Goal: Transaction & Acquisition: Purchase product/service

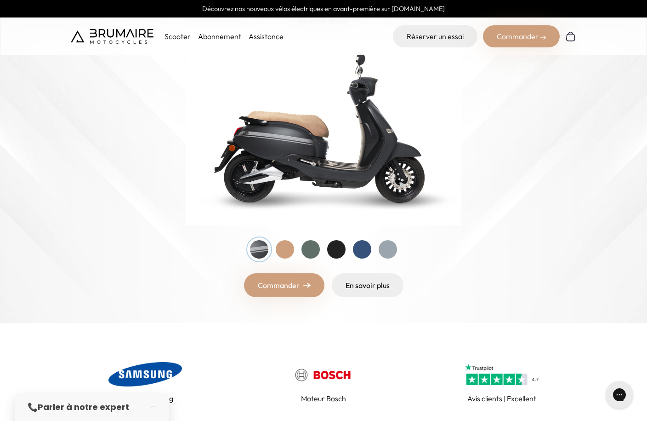
scroll to position [148, 0]
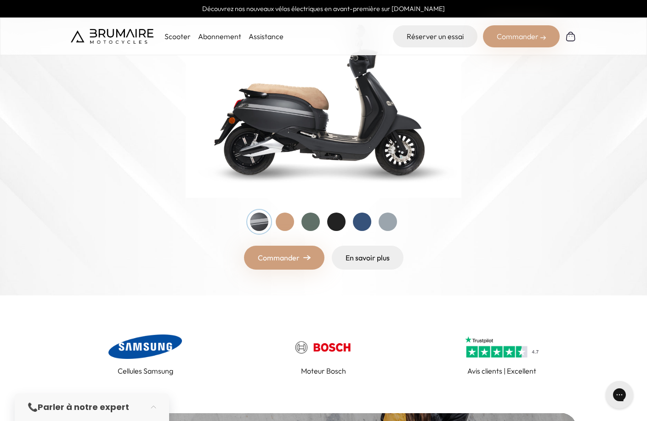
click at [313, 221] on div at bounding box center [311, 221] width 18 height 18
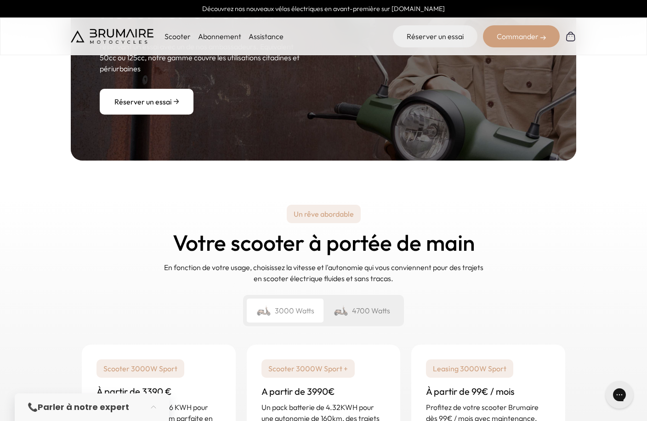
scroll to position [1309, 0]
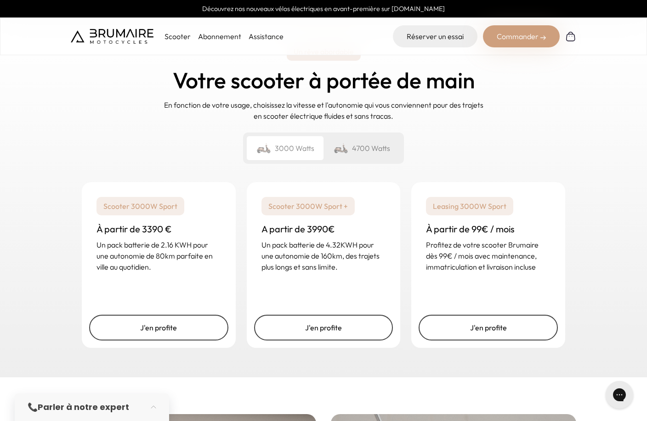
click at [369, 147] on div "4700 Watts" at bounding box center [362, 148] width 77 height 24
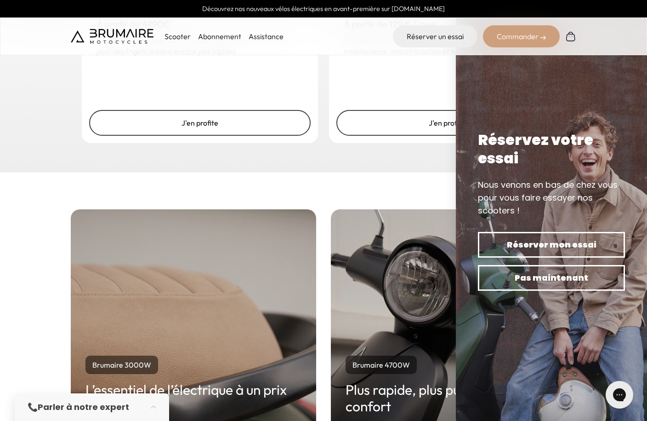
scroll to position [1391, 0]
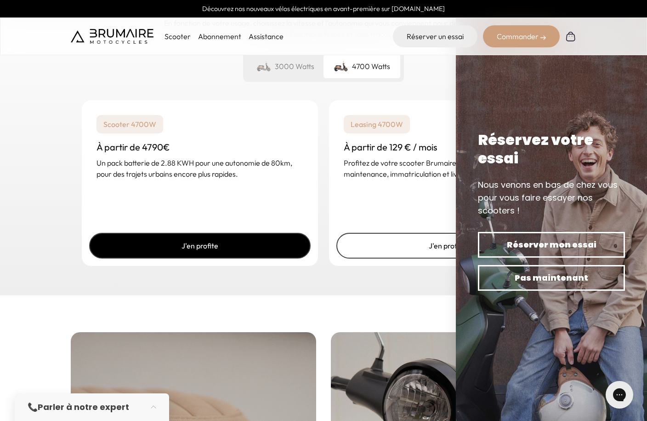
click at [195, 241] on link "J'en profite" at bounding box center [200, 246] width 222 height 26
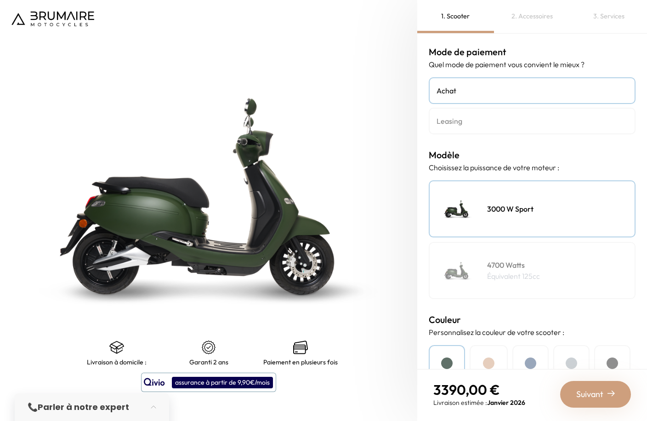
click at [472, 257] on img at bounding box center [457, 270] width 46 height 46
click at [483, 121] on h4 "Leasing" at bounding box center [532, 120] width 191 height 11
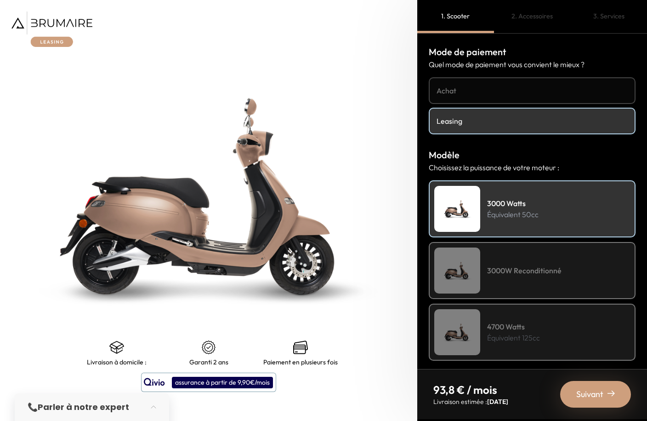
click at [524, 334] on p "Équivalent 125cc" at bounding box center [513, 337] width 53 height 11
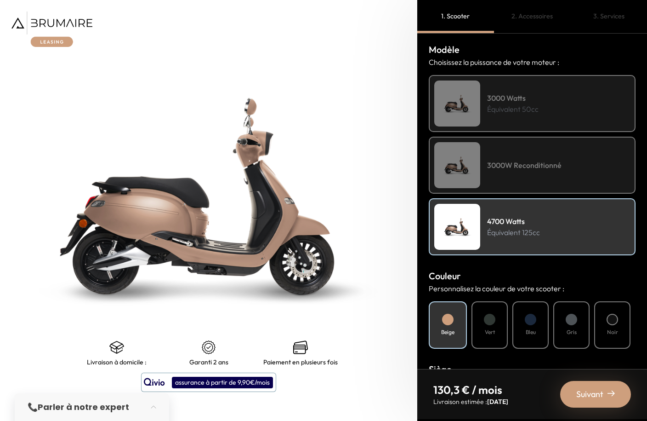
scroll to position [67, 0]
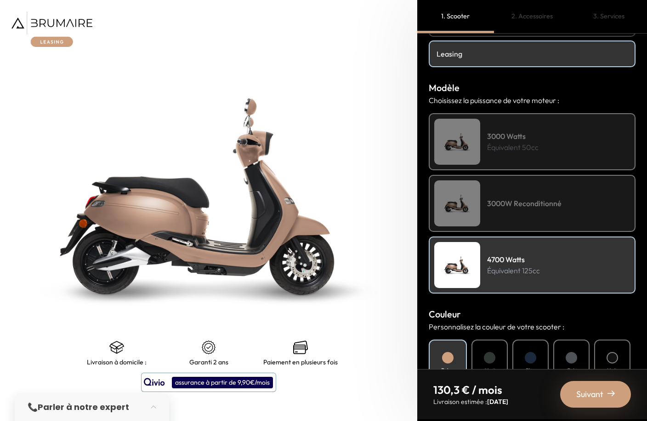
click at [505, 203] on h4 "3000W Reconditionné" at bounding box center [524, 203] width 74 height 11
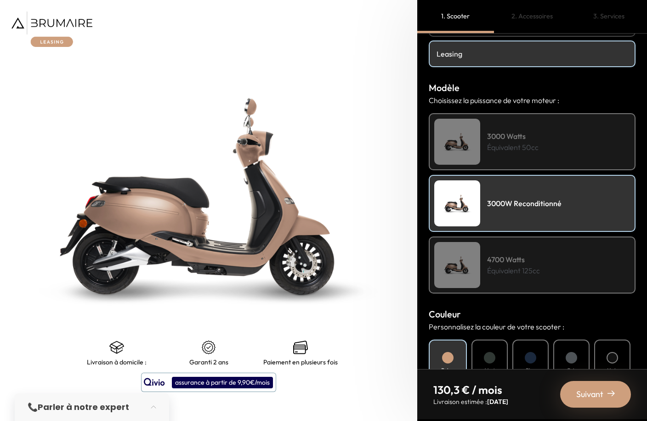
click at [507, 142] on p "Équivalent 50cc" at bounding box center [512, 147] width 51 height 11
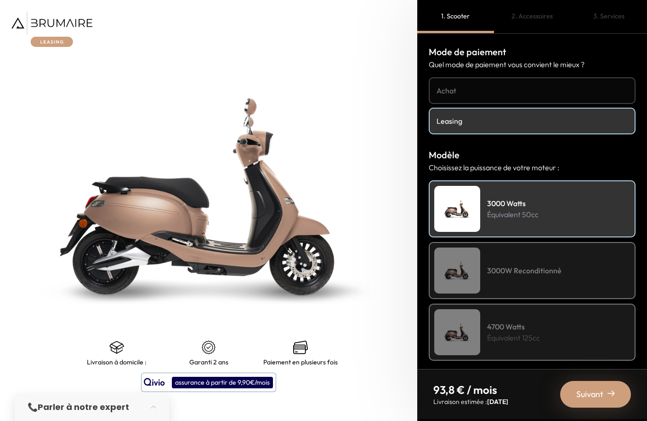
scroll to position [0, 0]
